Goal: Navigation & Orientation: Find specific page/section

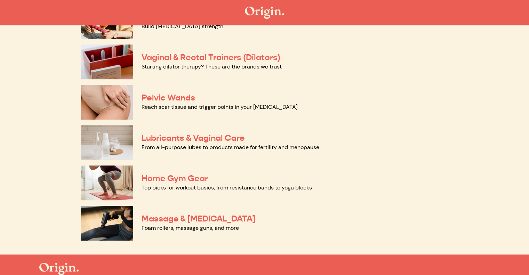
scroll to position [316, 0]
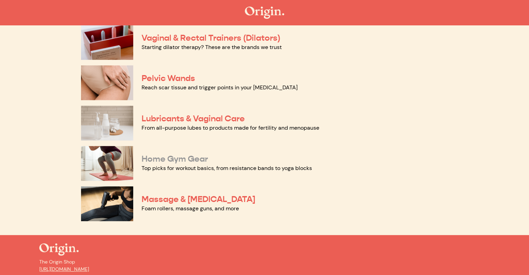
click at [145, 160] on link "Home Gym Gear" at bounding box center [175, 159] width 66 height 10
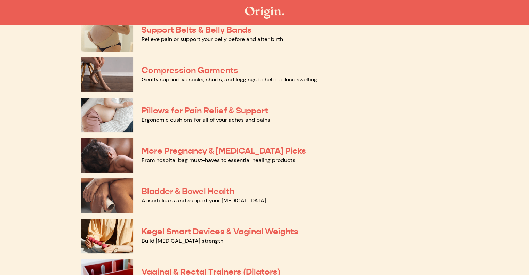
scroll to position [81, 0]
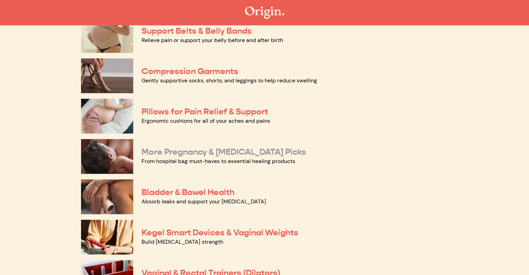
click at [168, 153] on link "More Pregnancy & Postpartum Picks" at bounding box center [224, 152] width 165 height 10
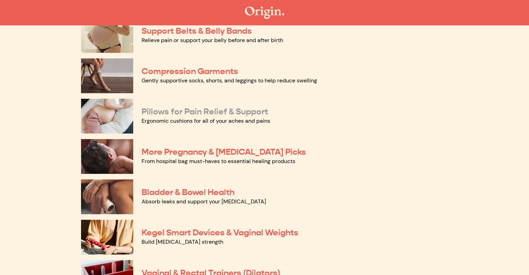
click at [150, 112] on link "Pillows for Pain Relief & Support" at bounding box center [205, 112] width 127 height 10
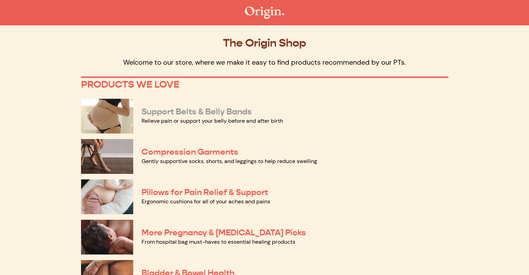
click at [183, 113] on link "Support Belts & Belly Bands" at bounding box center [197, 112] width 110 height 10
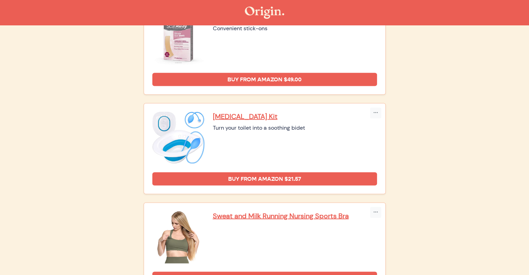
scroll to position [1300, 0]
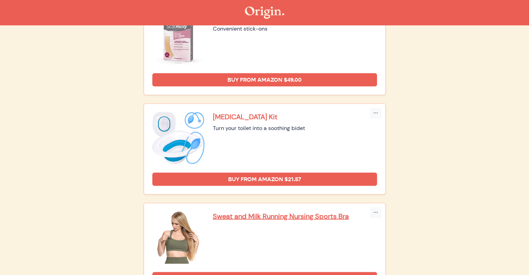
click at [217, 112] on p "Sitz Bath Kit" at bounding box center [295, 116] width 164 height 9
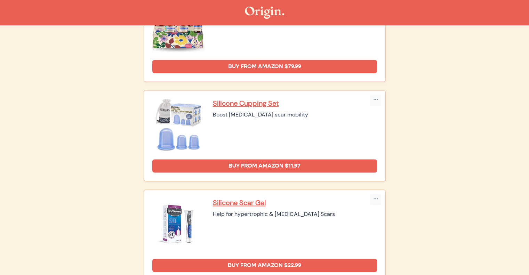
scroll to position [902, 0]
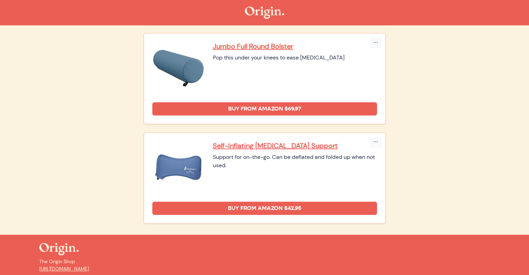
scroll to position [474, 0]
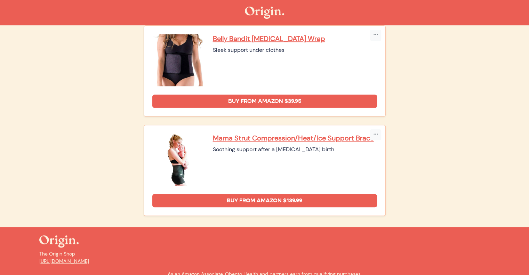
scroll to position [503, 0]
